Goal: Task Accomplishment & Management: Complete application form

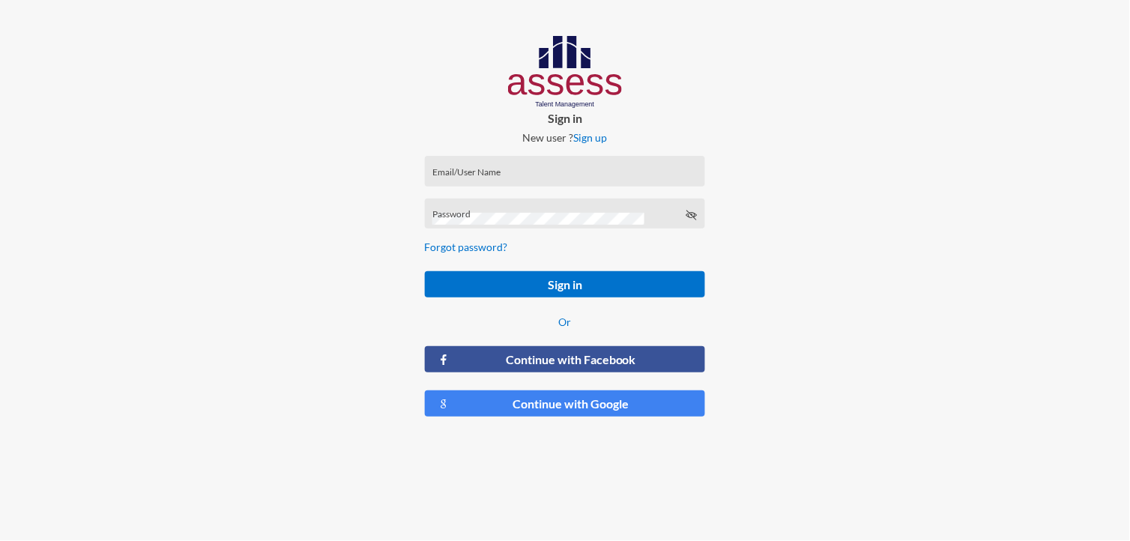
click at [531, 168] on div "Email/User Name" at bounding box center [564, 174] width 265 height 22
click at [492, 178] on input "Email/User Name" at bounding box center [564, 176] width 265 height 12
click at [489, 183] on div "Email/User Name" at bounding box center [564, 174] width 265 height 22
click at [491, 170] on input "Email/User Name" at bounding box center [564, 176] width 265 height 12
click at [529, 181] on div "Email/UserName is required" at bounding box center [565, 193] width 281 height 31
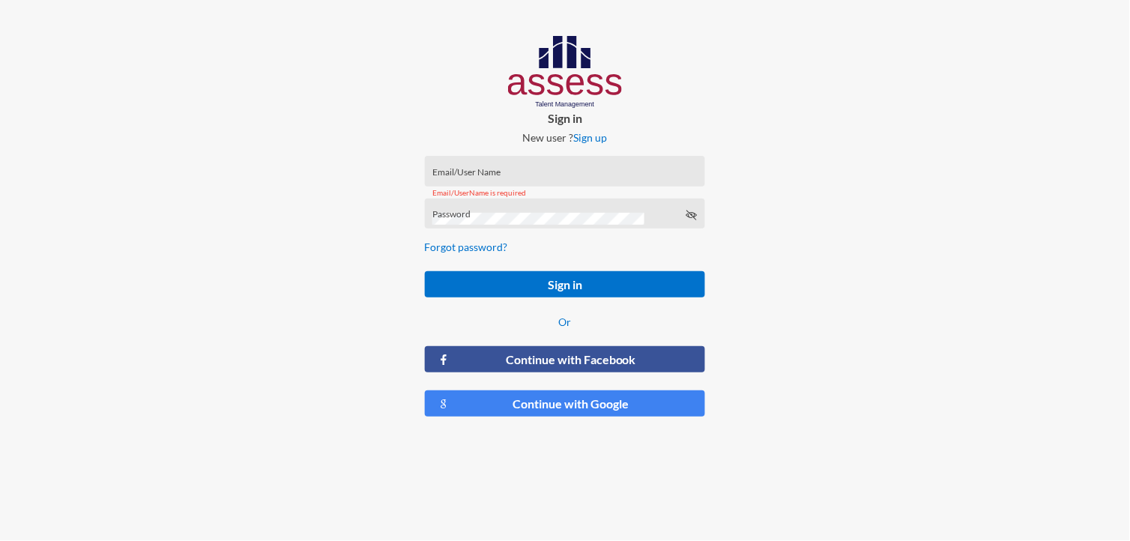
click at [489, 181] on div "Email/UserName is required" at bounding box center [565, 193] width 281 height 31
click at [487, 175] on input "Email/User Name" at bounding box center [564, 176] width 265 height 12
paste input "MoaazHany-RME"
type input "MoaazHany-RME"
click at [552, 211] on div "Password" at bounding box center [564, 217] width 265 height 22
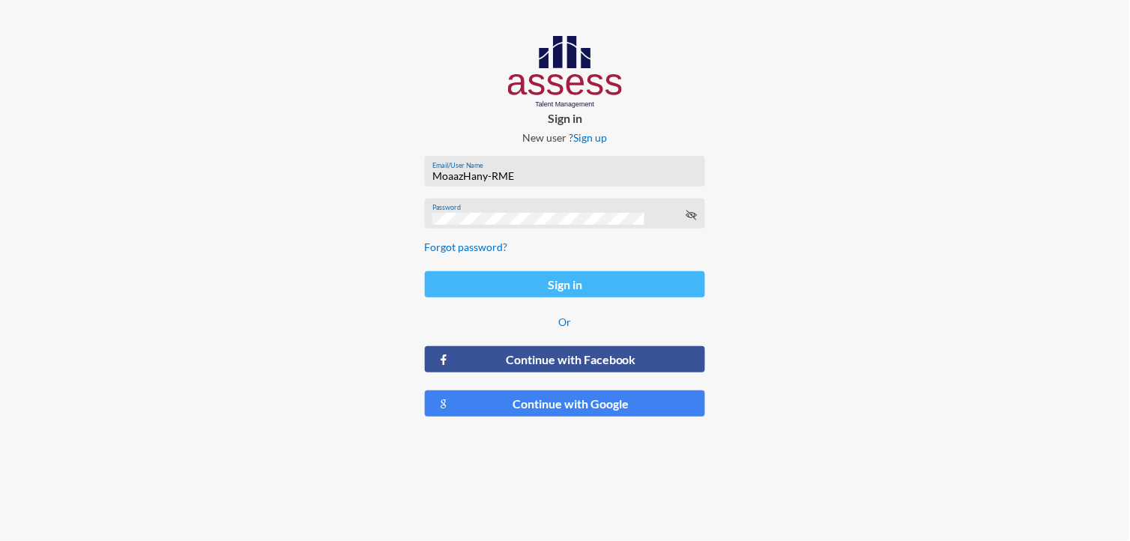
click at [570, 289] on button "Sign in" at bounding box center [565, 284] width 281 height 26
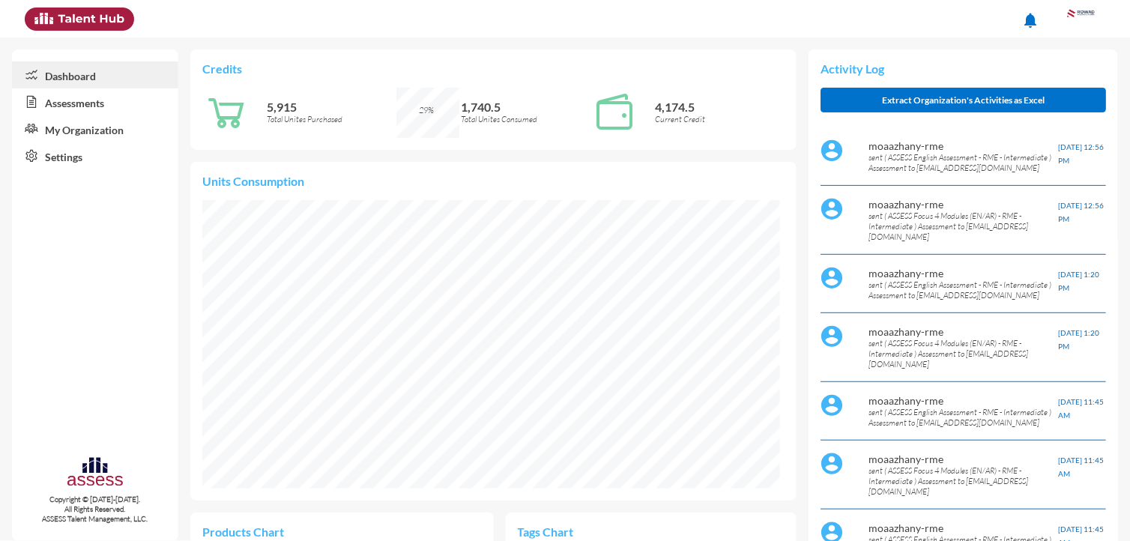
click at [90, 106] on link "Assessments" at bounding box center [95, 101] width 166 height 27
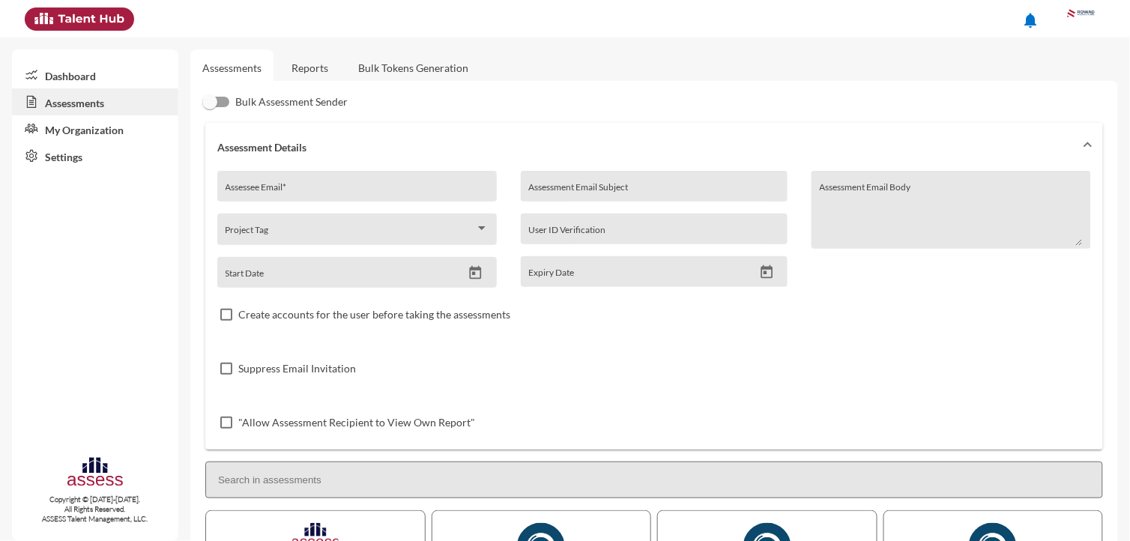
click at [311, 189] on input "Assessee Email *" at bounding box center [358, 192] width 264 height 12
paste input "[PERSON_NAME][EMAIL_ADDRESS][DOMAIN_NAME]"
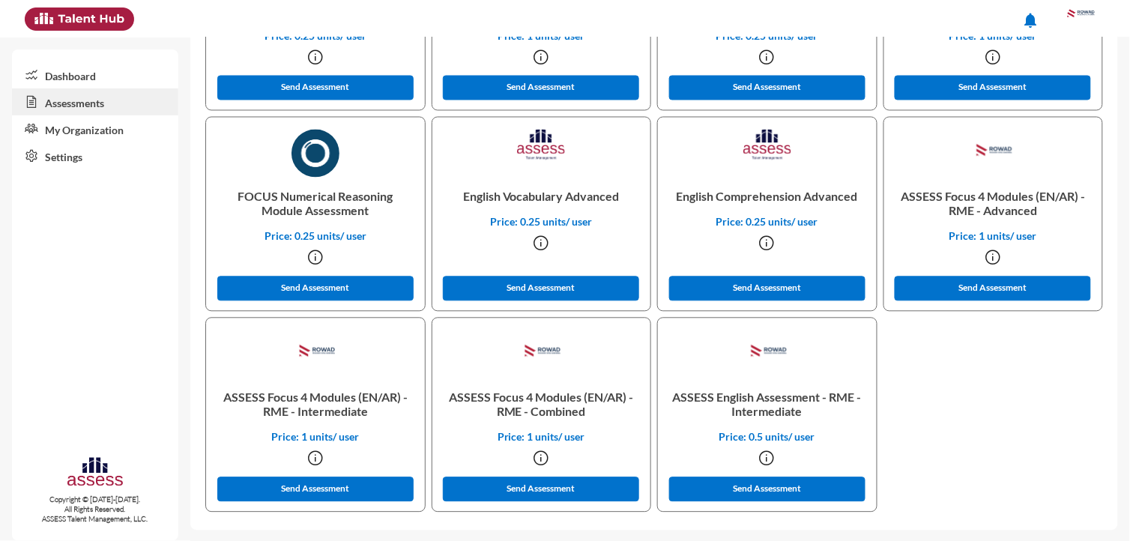
scroll to position [595, 0]
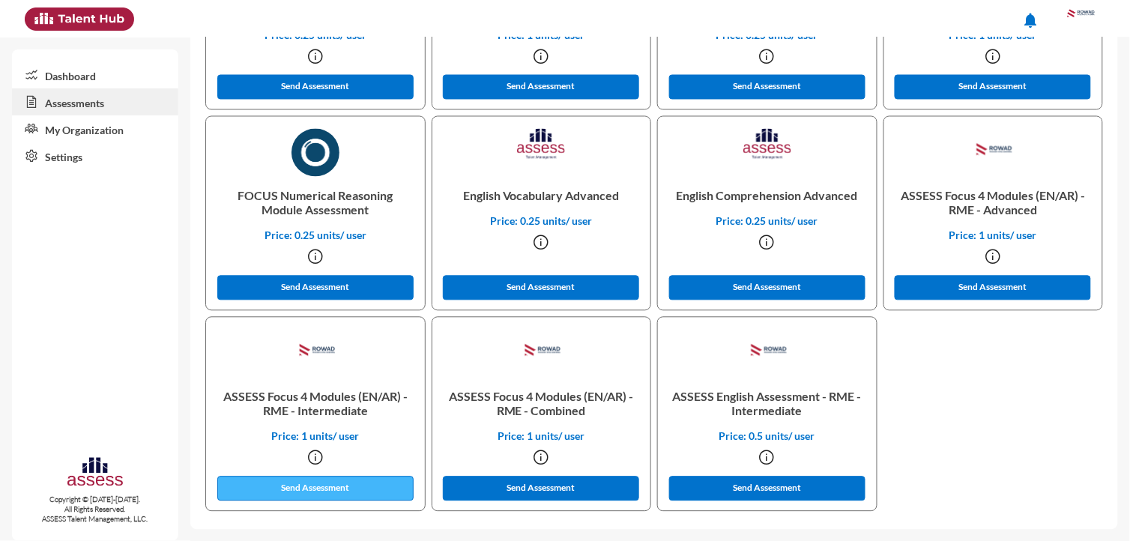
type input "[PERSON_NAME][EMAIL_ADDRESS][DOMAIN_NAME]"
click at [341, 483] on button "Send Assessment" at bounding box center [315, 489] width 196 height 25
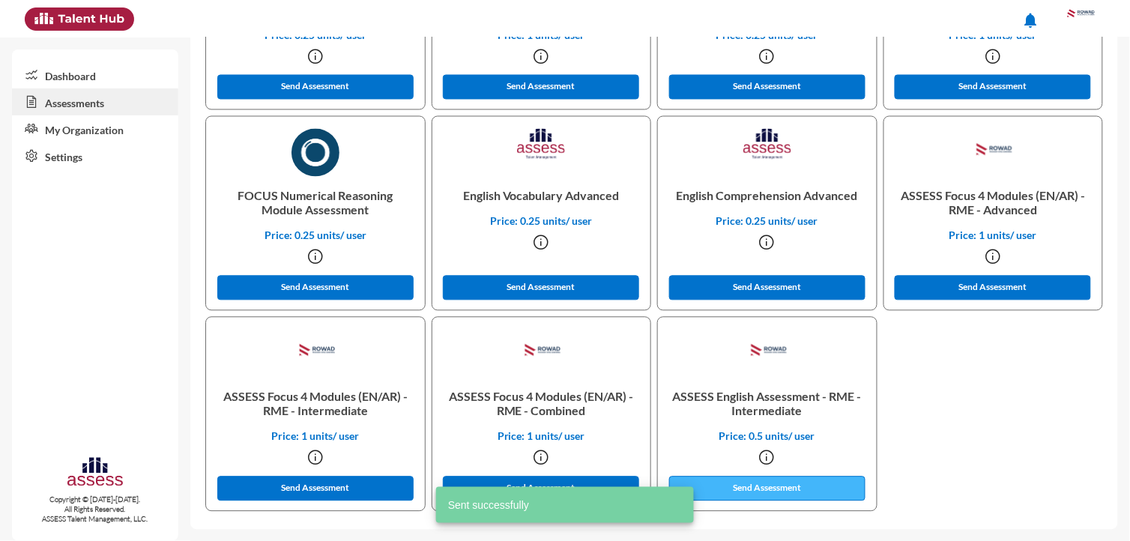
click at [731, 492] on button "Send Assessment" at bounding box center [767, 489] width 196 height 25
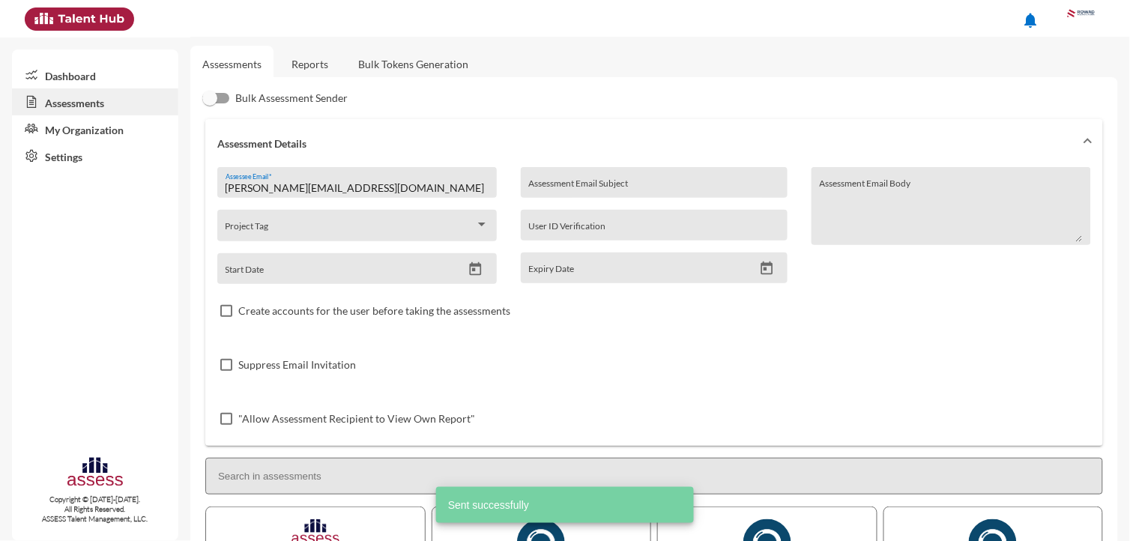
scroll to position [0, 0]
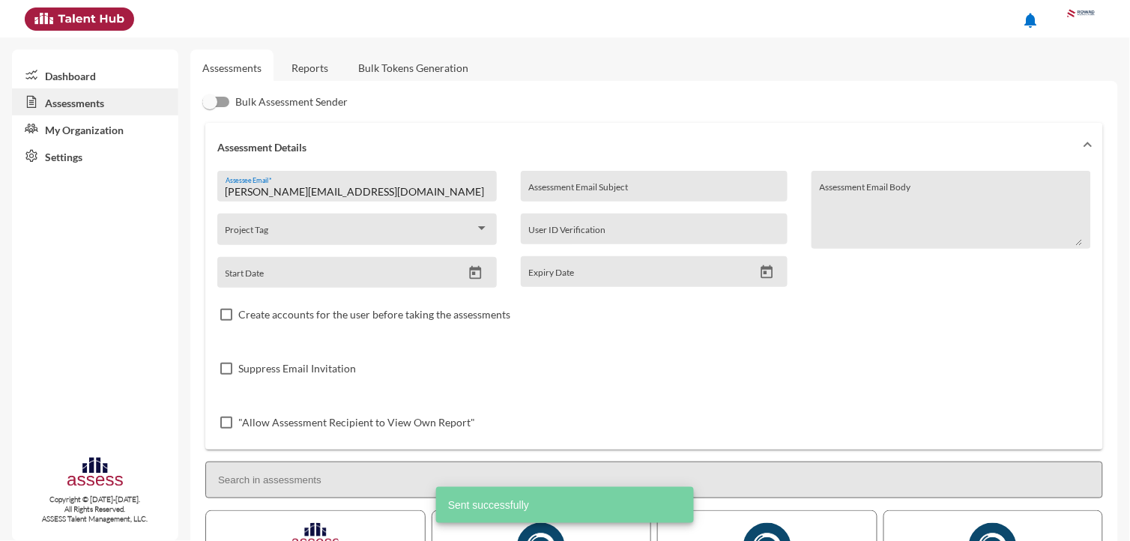
click at [315, 79] on link "Reports" at bounding box center [310, 67] width 61 height 37
